Goal: Task Accomplishment & Management: Use online tool/utility

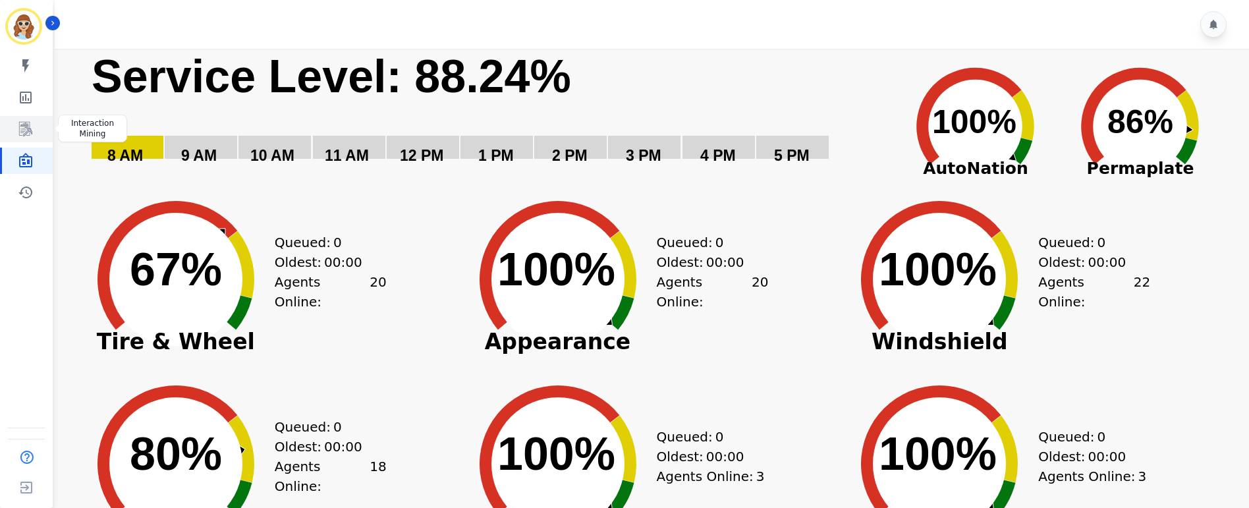
click at [26, 137] on link "Sidebar" at bounding box center [27, 129] width 51 height 26
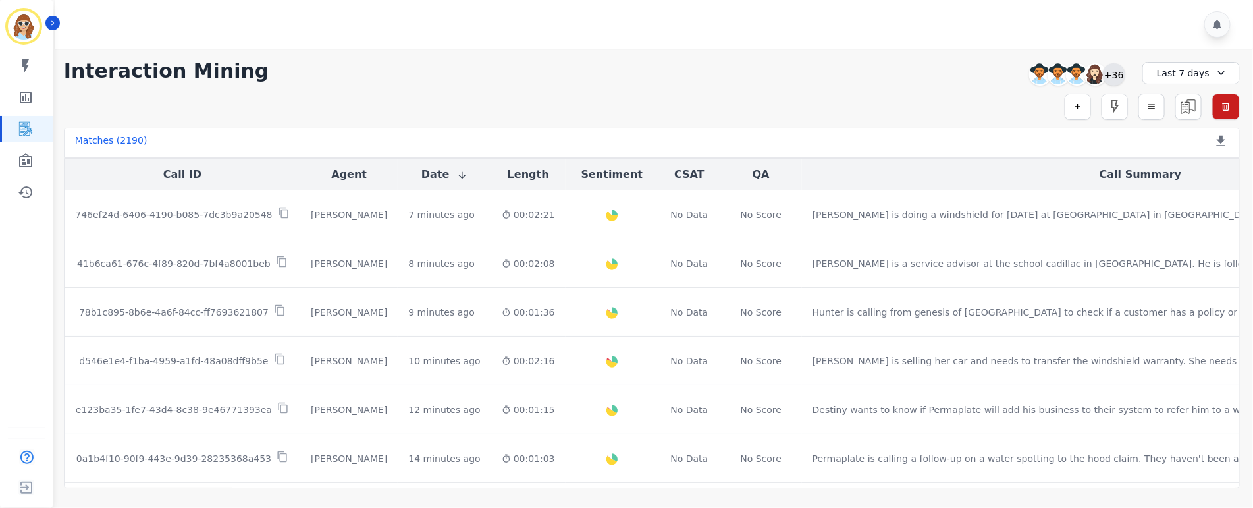
click at [1119, 77] on div "+36" at bounding box center [1114, 74] width 22 height 22
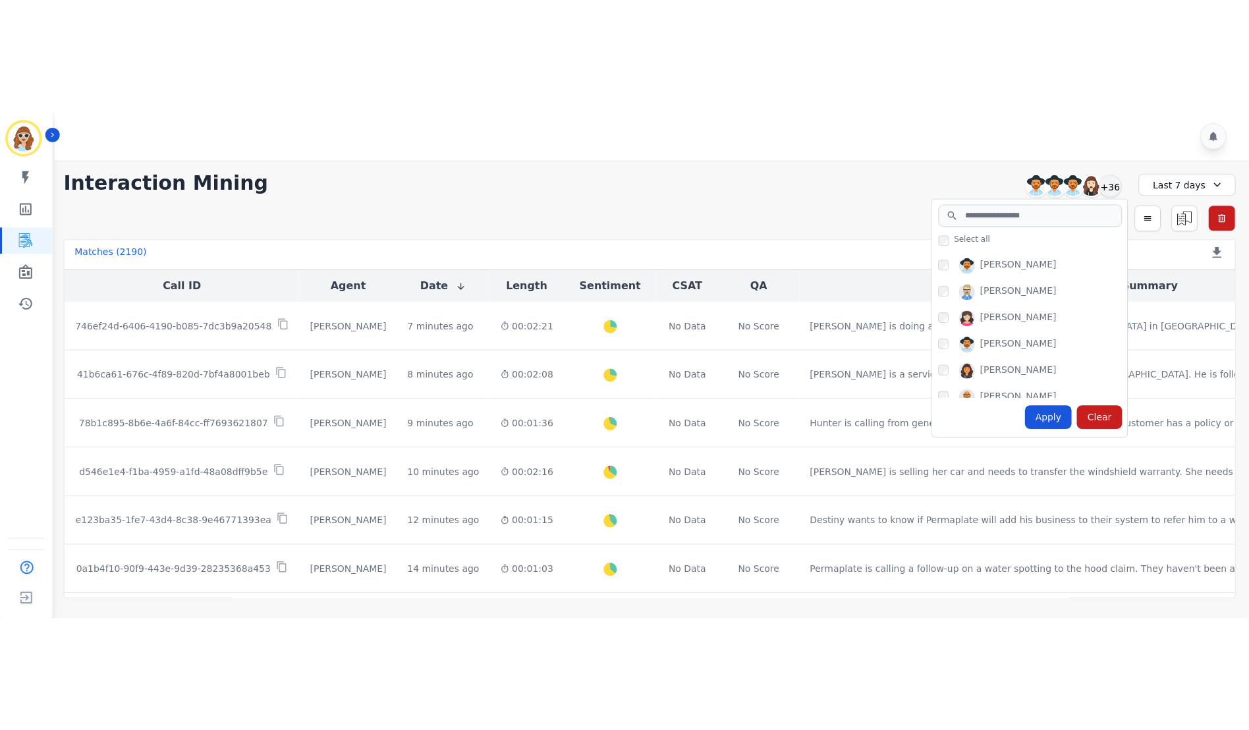
scroll to position [790, 0]
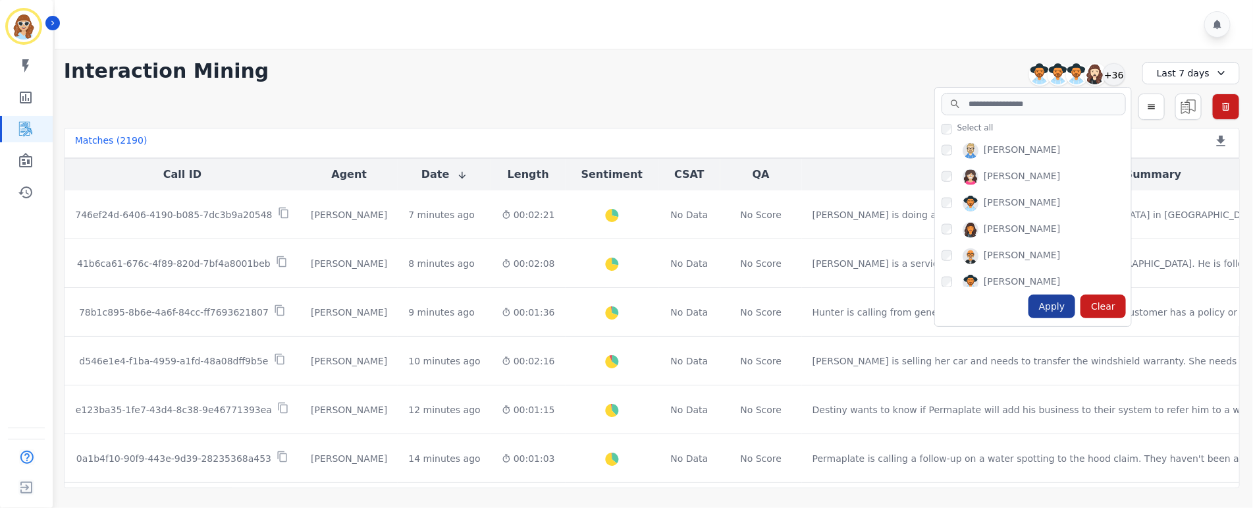
click at [1056, 305] on div "Apply" at bounding box center [1052, 306] width 47 height 24
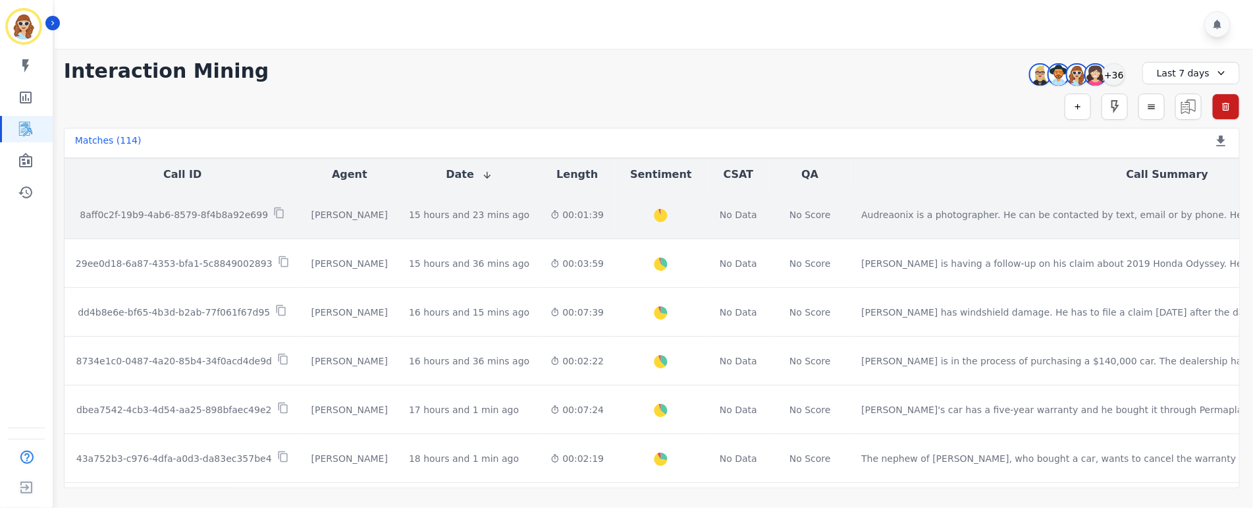
click at [213, 211] on p "8aff0c2f-19b9-4ab6-8579-8f4b8a92e699" at bounding box center [174, 214] width 188 height 13
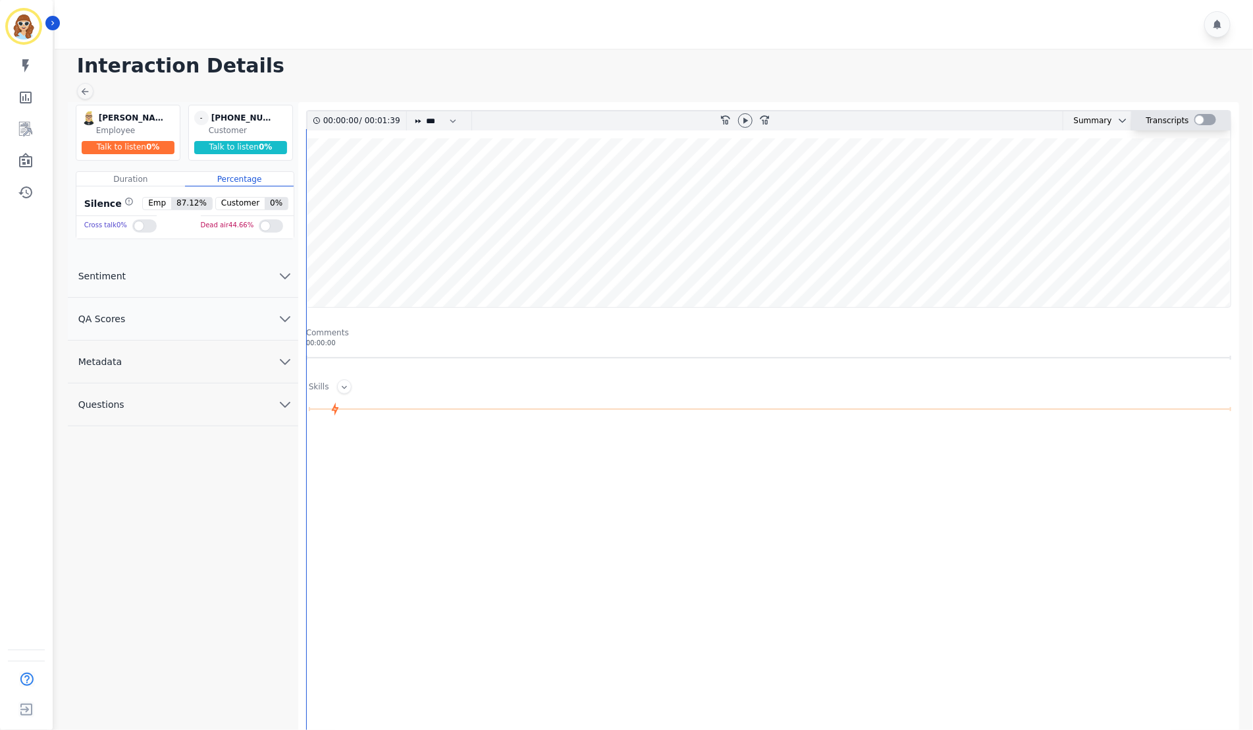
click at [1200, 121] on div at bounding box center [1206, 119] width 22 height 11
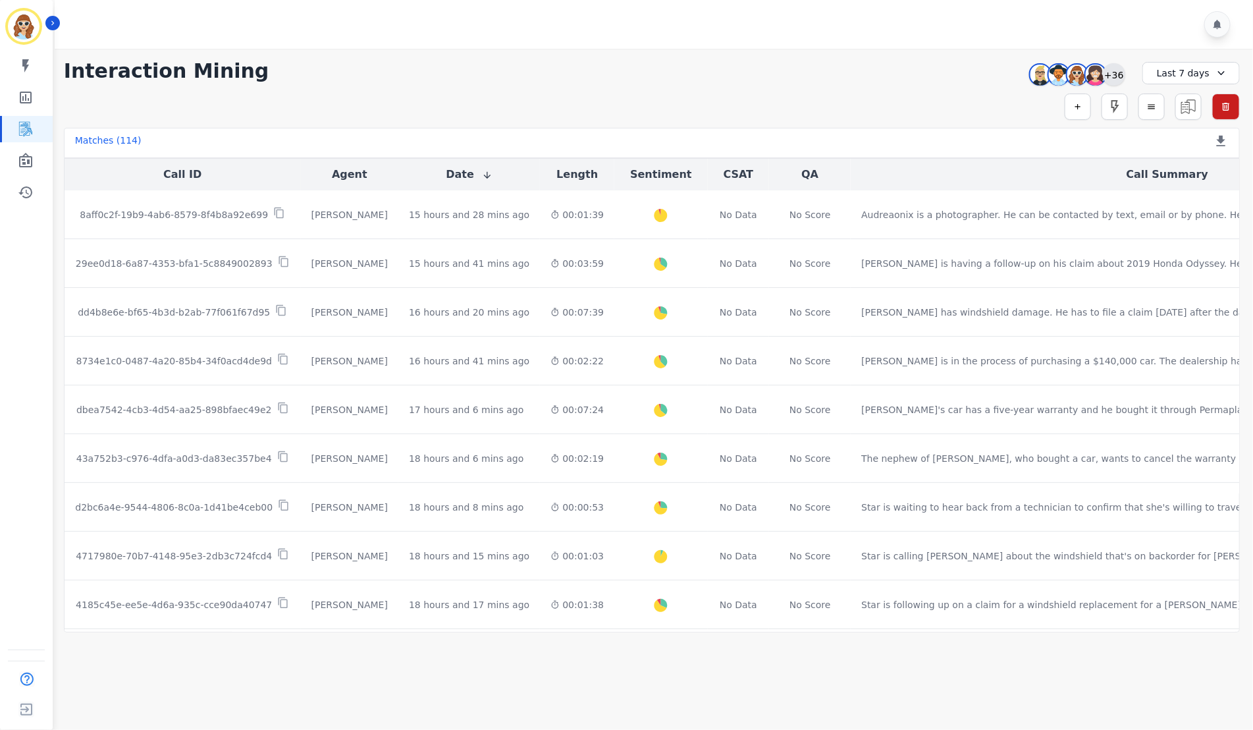
click at [1118, 77] on div "+36" at bounding box center [1114, 74] width 22 height 22
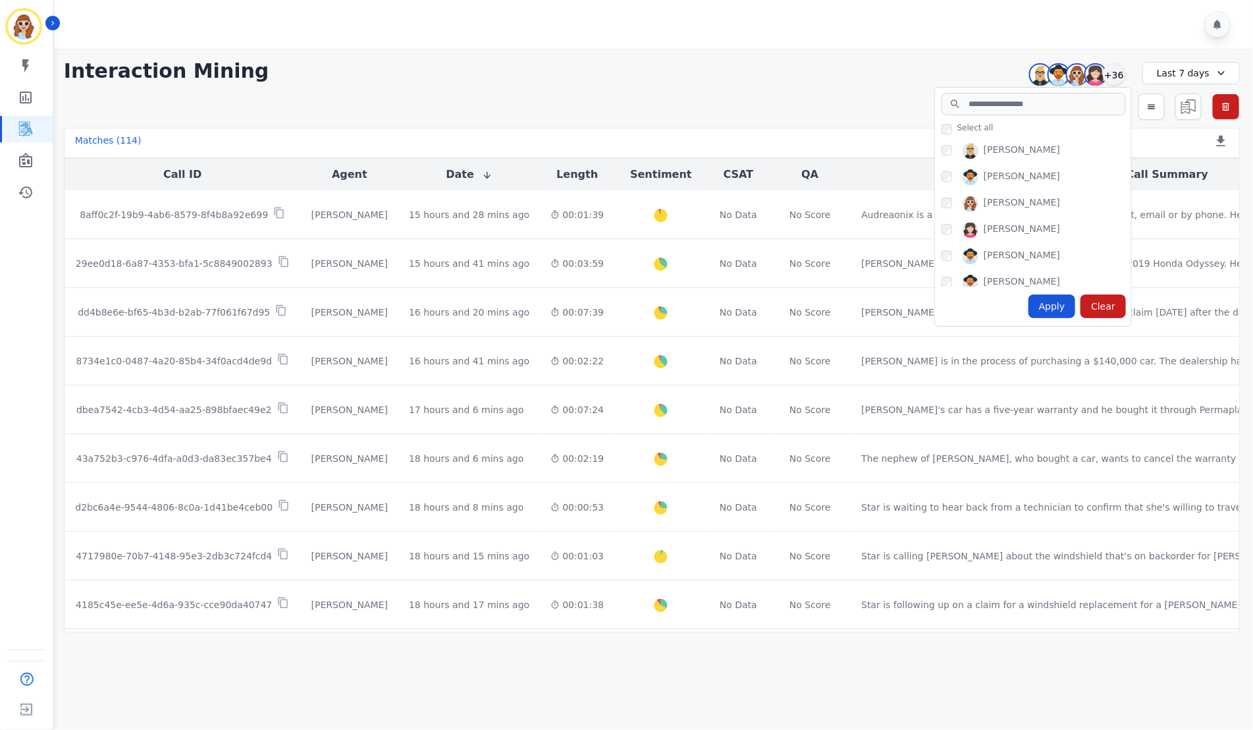
click at [530, 68] on div "Interaction Mining Audrey Waters Patience Mattingly Sadie Harrie Starlene Spenc…" at bounding box center [652, 71] width 1176 height 24
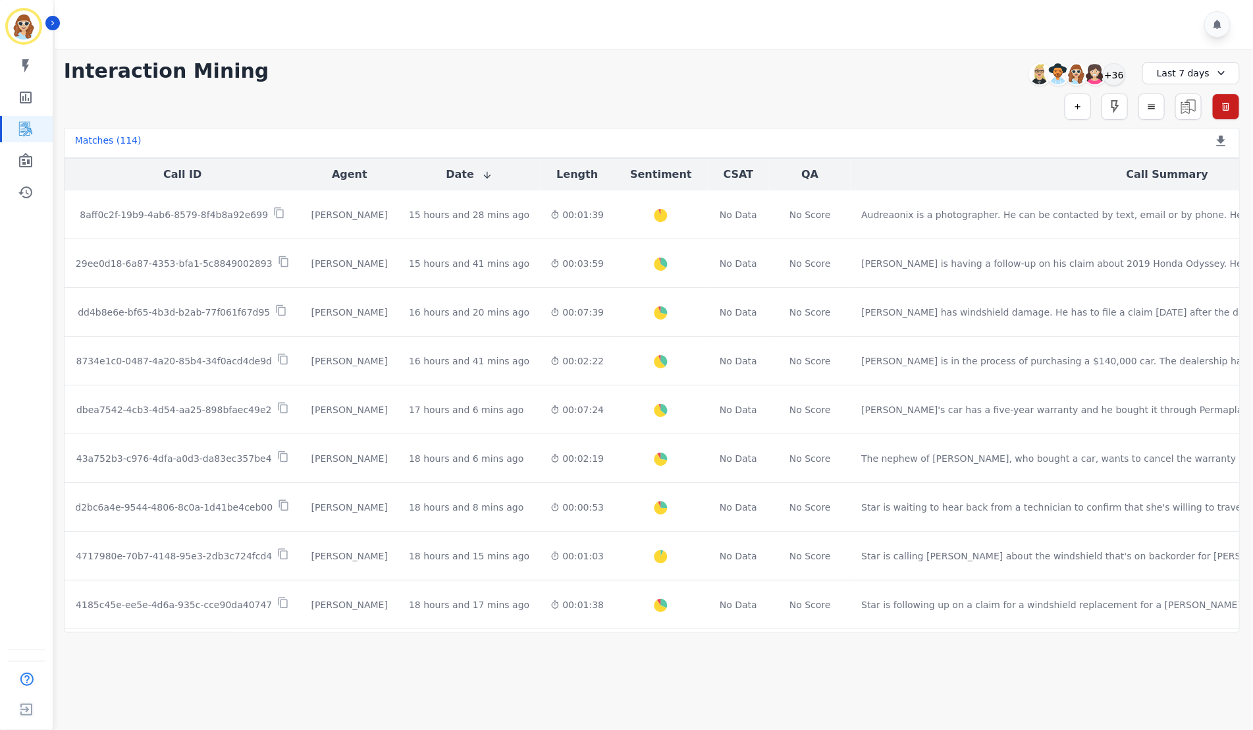
drag, startPoint x: 1120, startPoint y: 79, endPoint x: 1071, endPoint y: 34, distance: 66.7
click at [1119, 79] on div "+36" at bounding box center [1114, 74] width 22 height 22
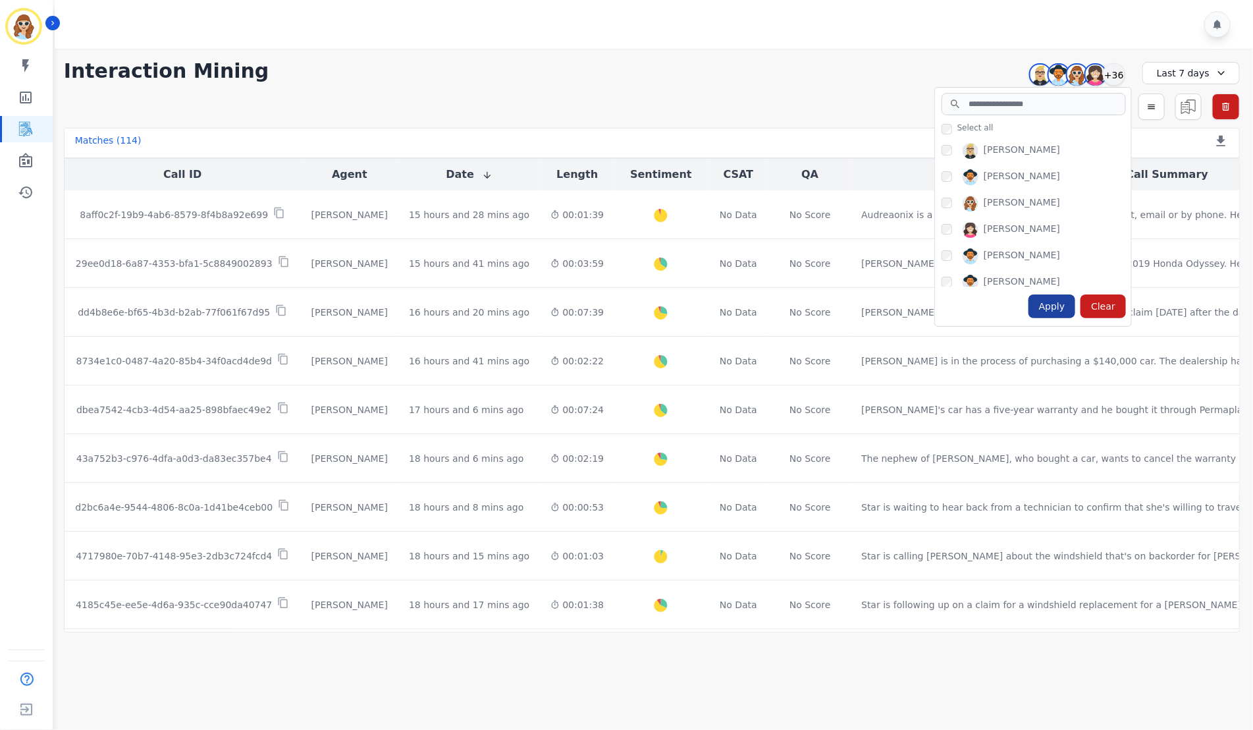
click at [1067, 311] on div "Apply" at bounding box center [1052, 306] width 47 height 24
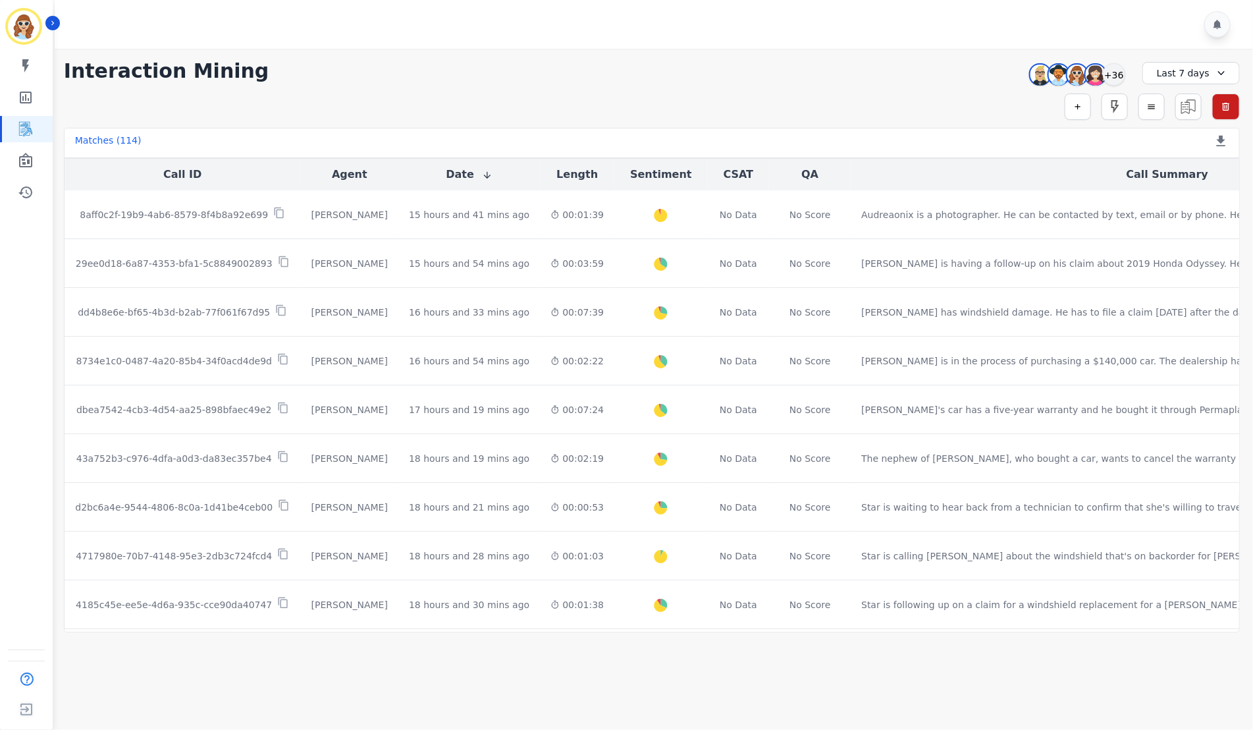
click at [950, 51] on div "**********" at bounding box center [652, 341] width 1203 height 584
click at [1122, 73] on div "+36" at bounding box center [1114, 74] width 22 height 22
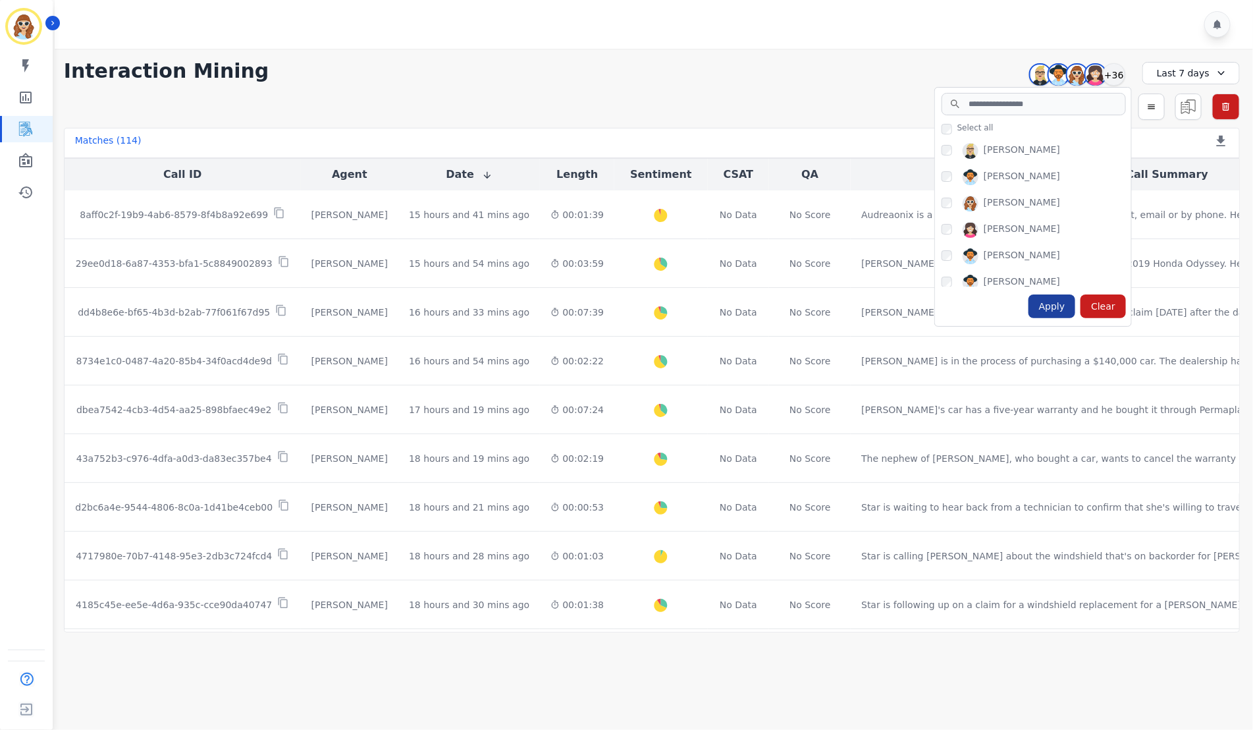
click at [1050, 307] on div "Apply" at bounding box center [1052, 306] width 47 height 24
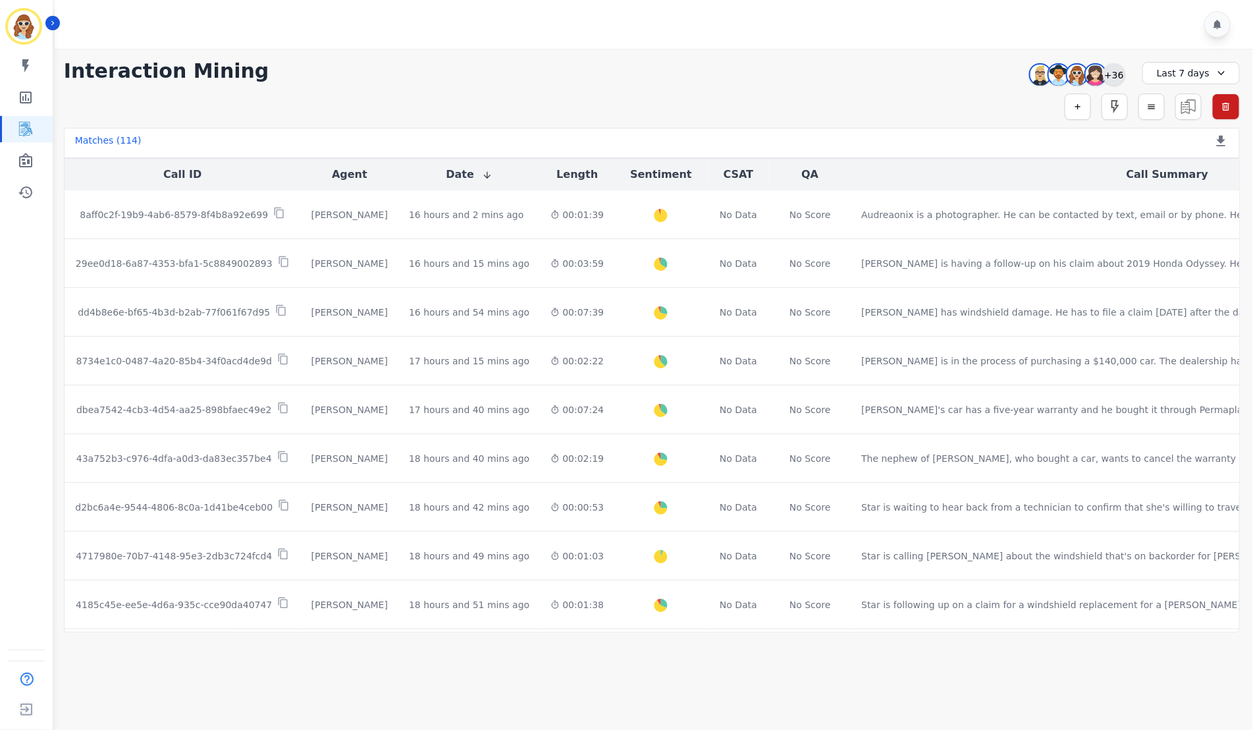
click at [1105, 74] on div "+36" at bounding box center [1114, 74] width 22 height 22
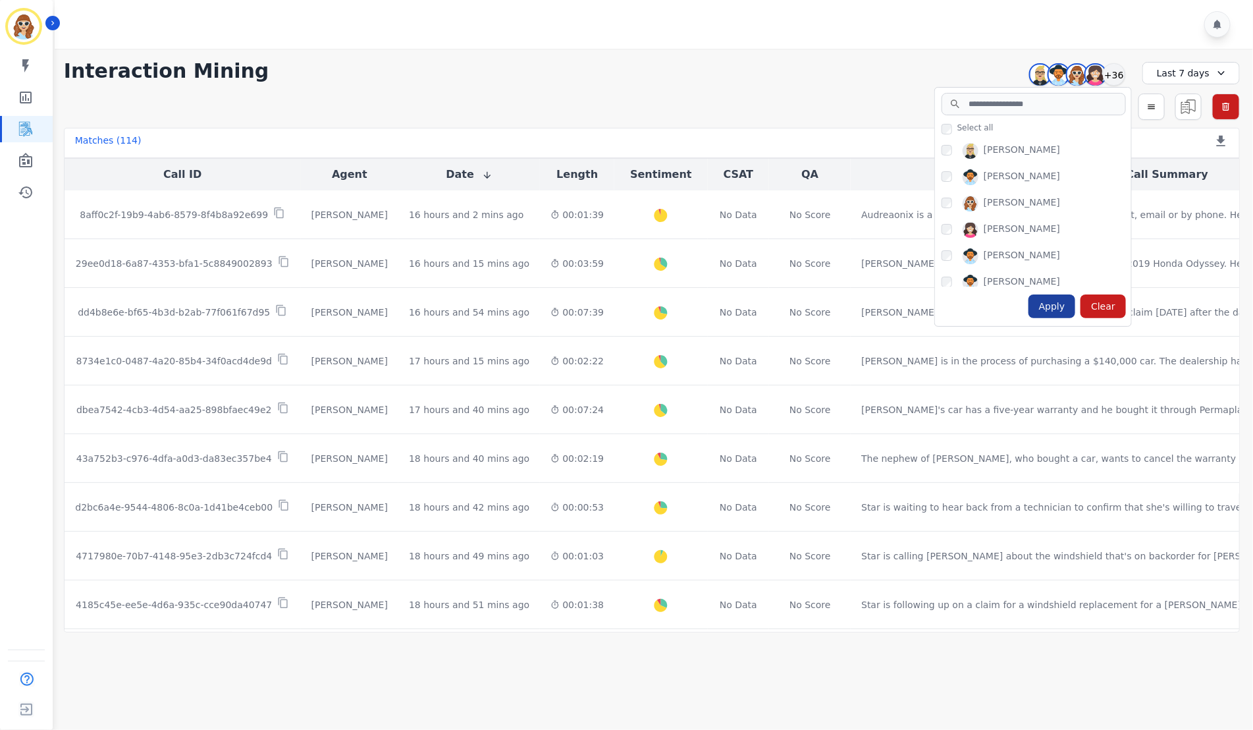
click at [1060, 316] on div "Apply" at bounding box center [1052, 306] width 47 height 24
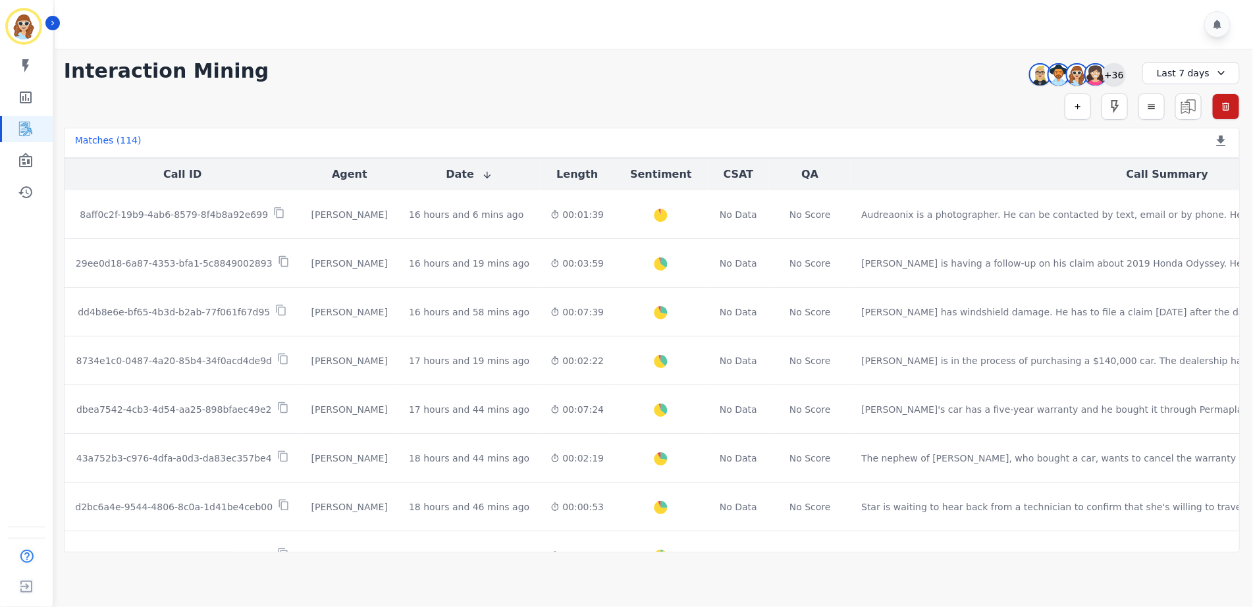
click at [1110, 75] on div "+36" at bounding box center [1114, 74] width 22 height 22
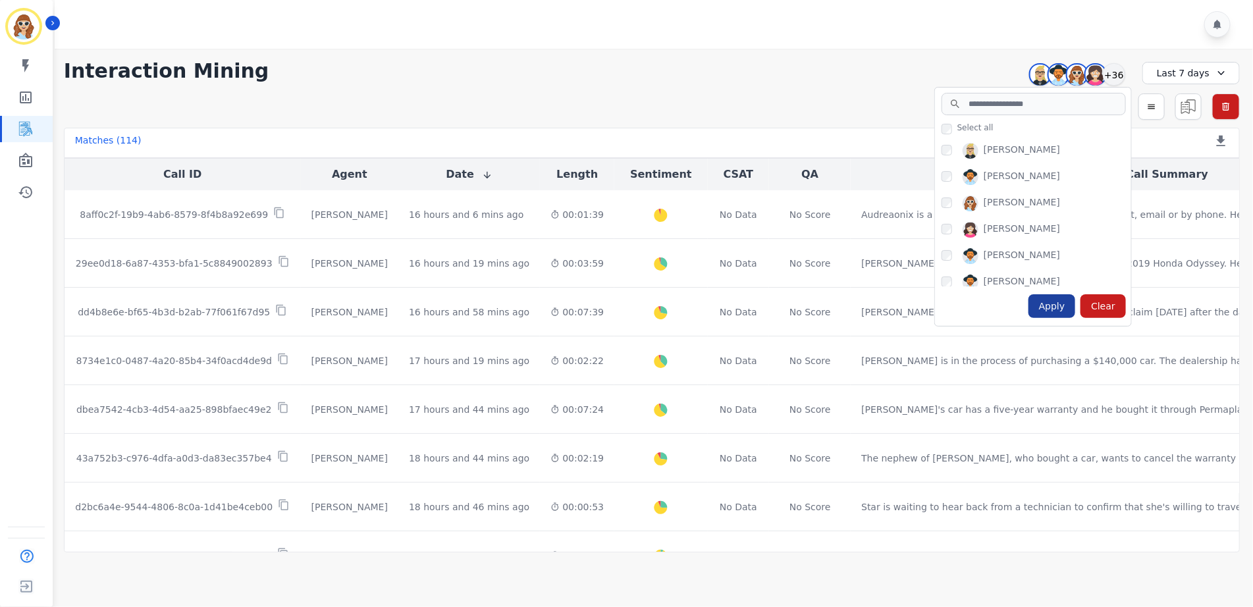
click at [1047, 308] on div "Apply" at bounding box center [1052, 306] width 47 height 24
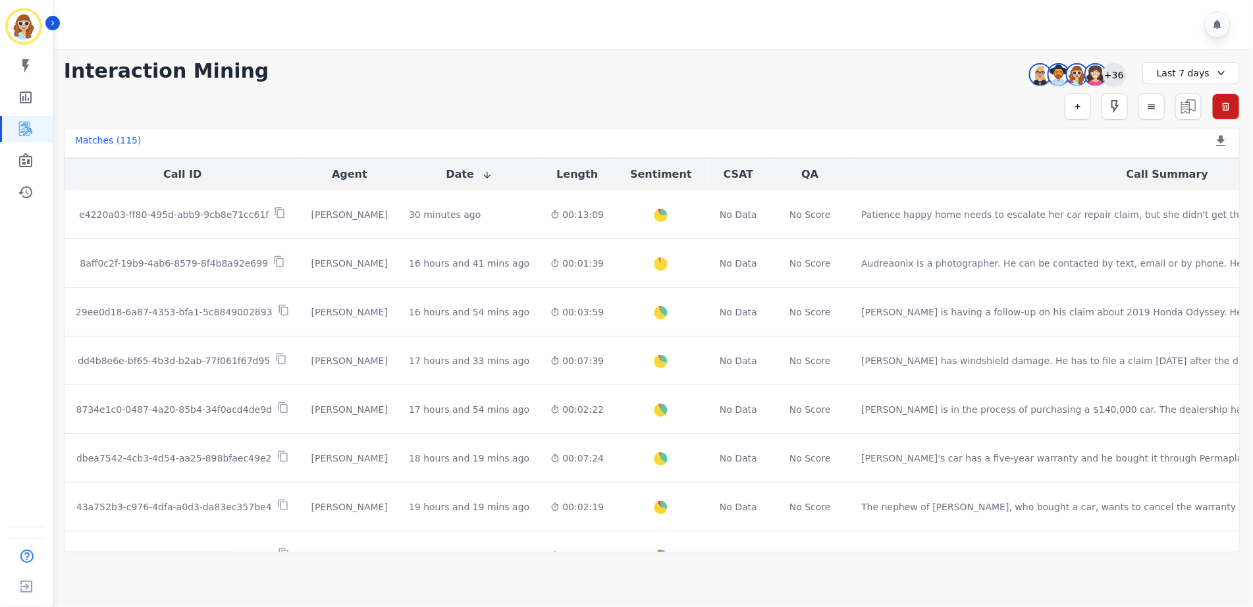
click at [1116, 73] on div "+36" at bounding box center [1114, 74] width 22 height 22
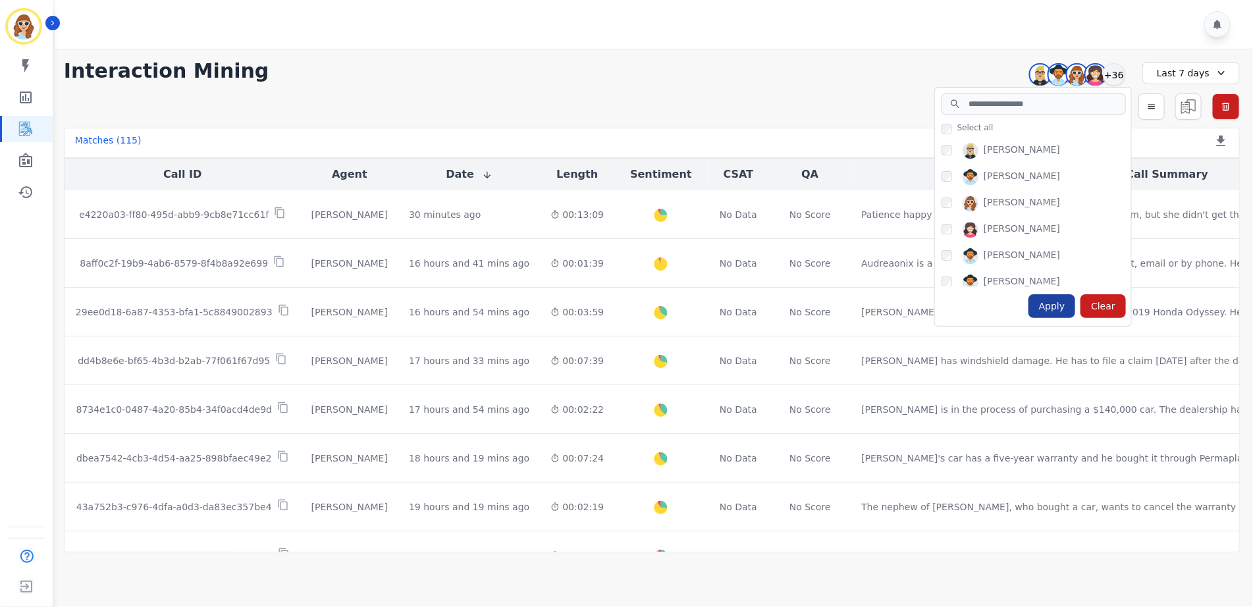
click at [1061, 308] on div "Apply" at bounding box center [1052, 306] width 47 height 24
